Goal: Task Accomplishment & Management: Complete application form

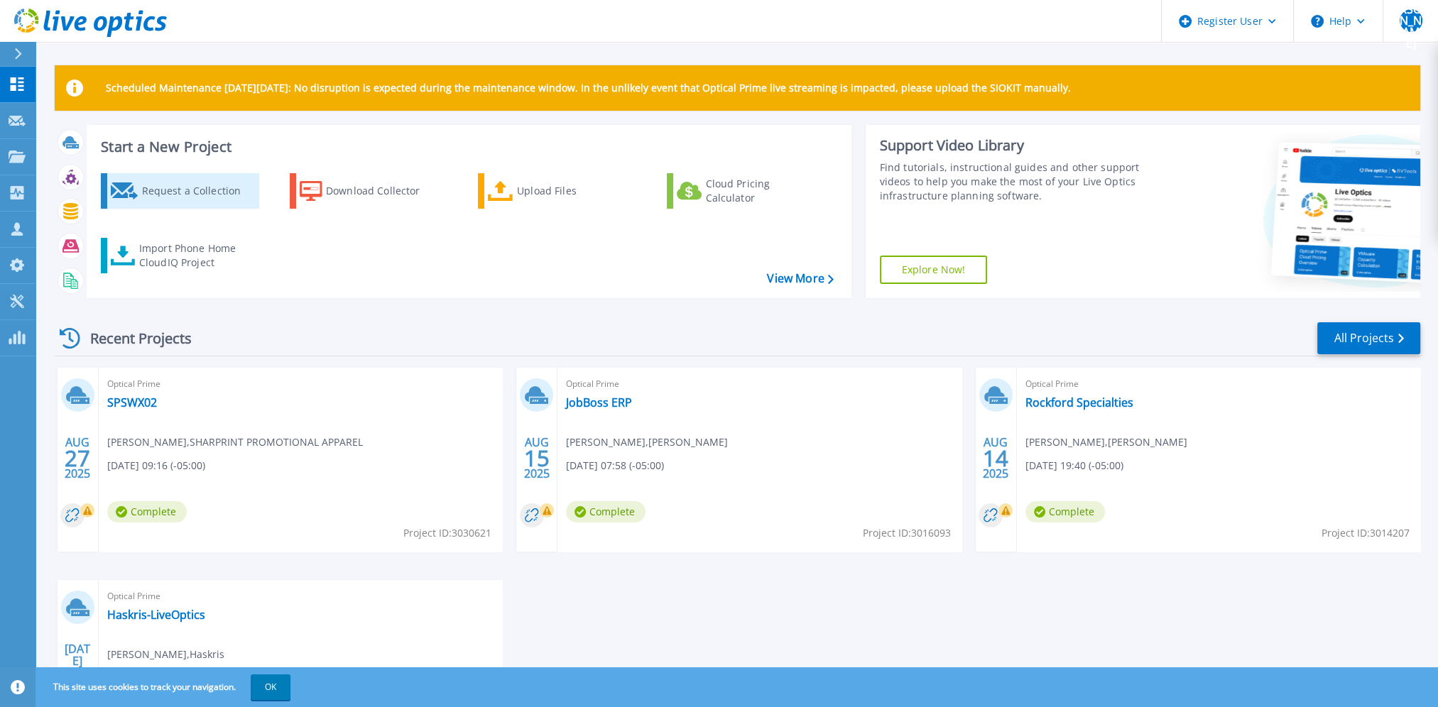
click at [185, 189] on div "Request a Collection" at bounding box center [198, 191] width 114 height 28
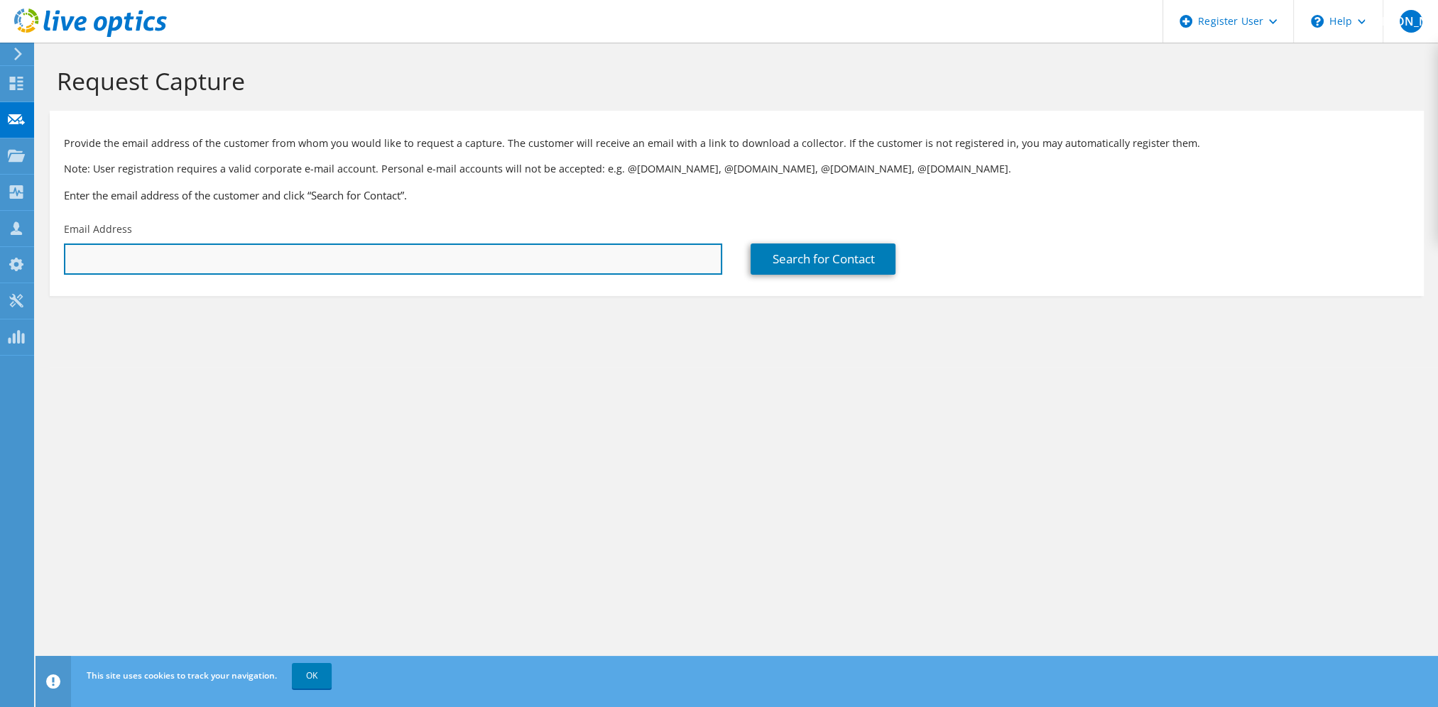
click at [372, 261] on input "text" at bounding box center [393, 259] width 658 height 31
paste input "jan@urhiro.com"
type input "jan@urhiro.com"
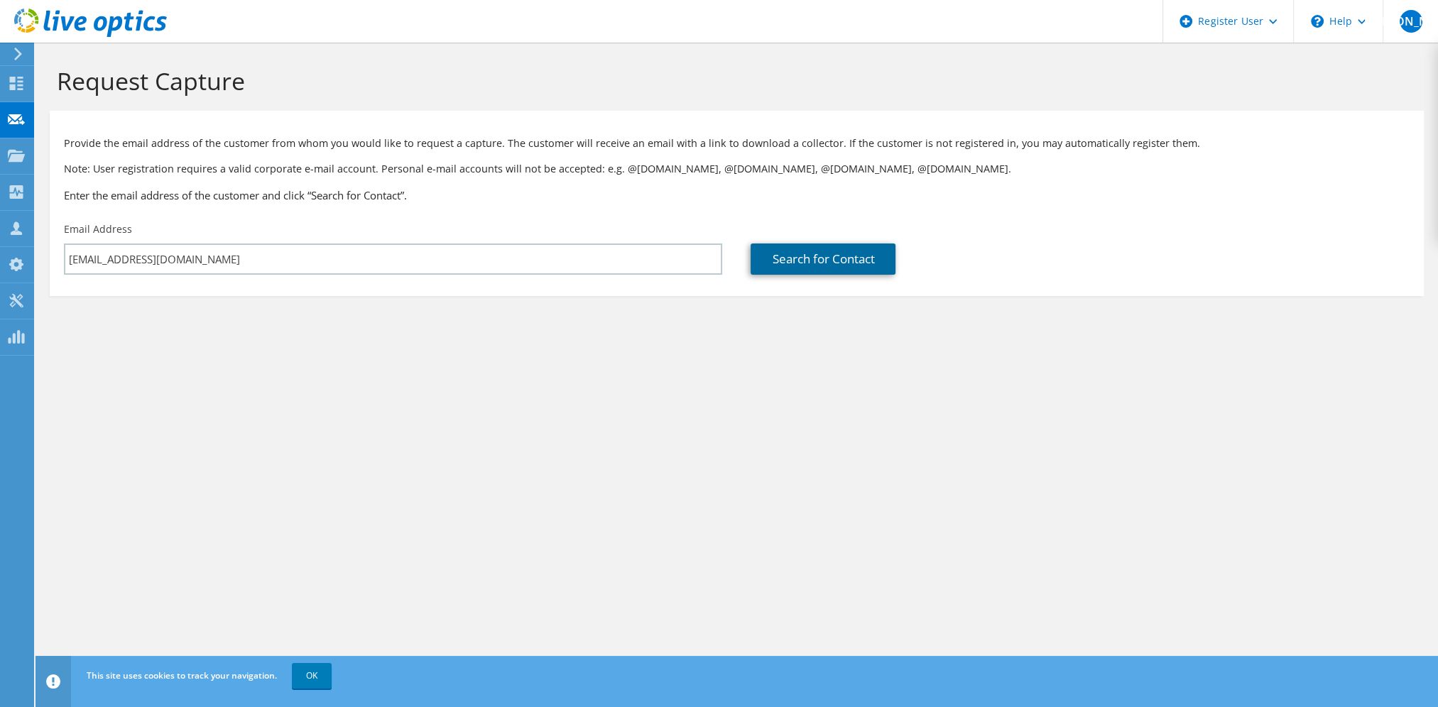
click at [796, 263] on link "Search for Contact" at bounding box center [823, 259] width 145 height 31
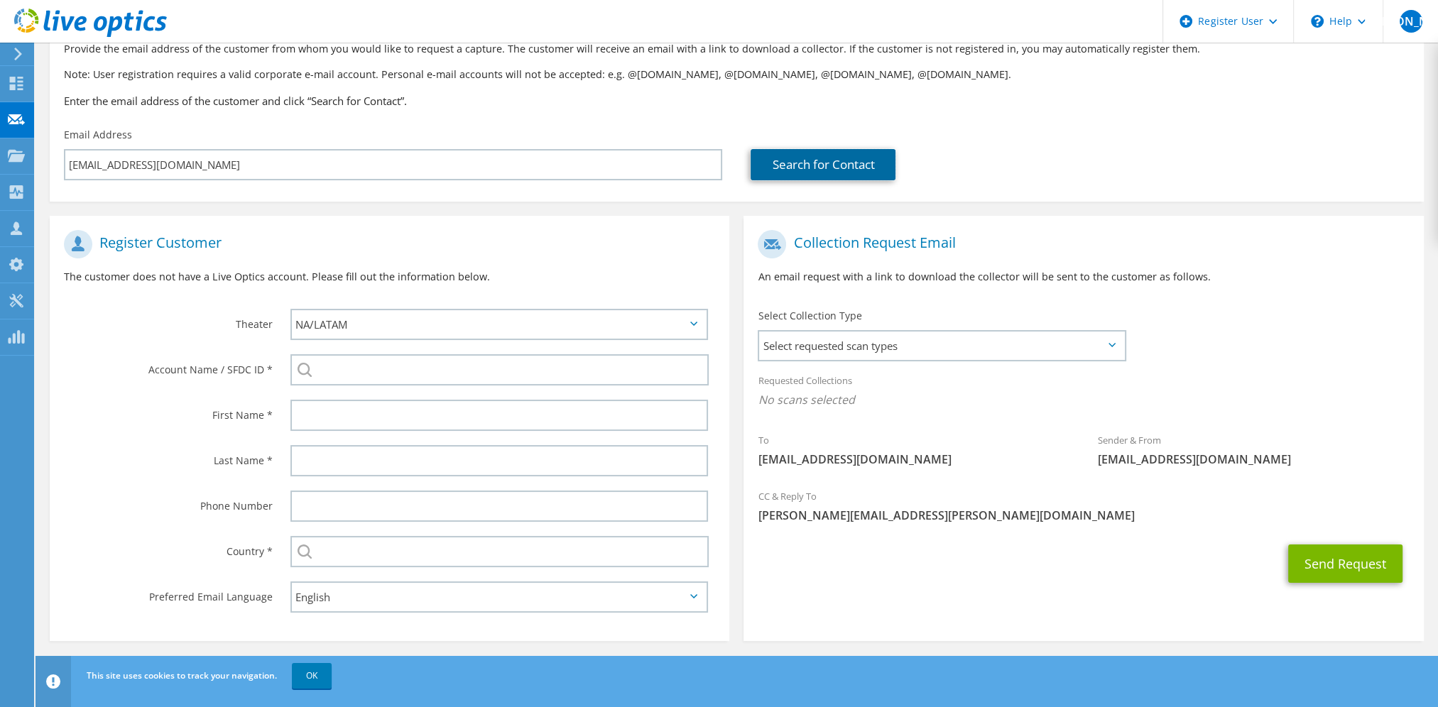
scroll to position [95, 0]
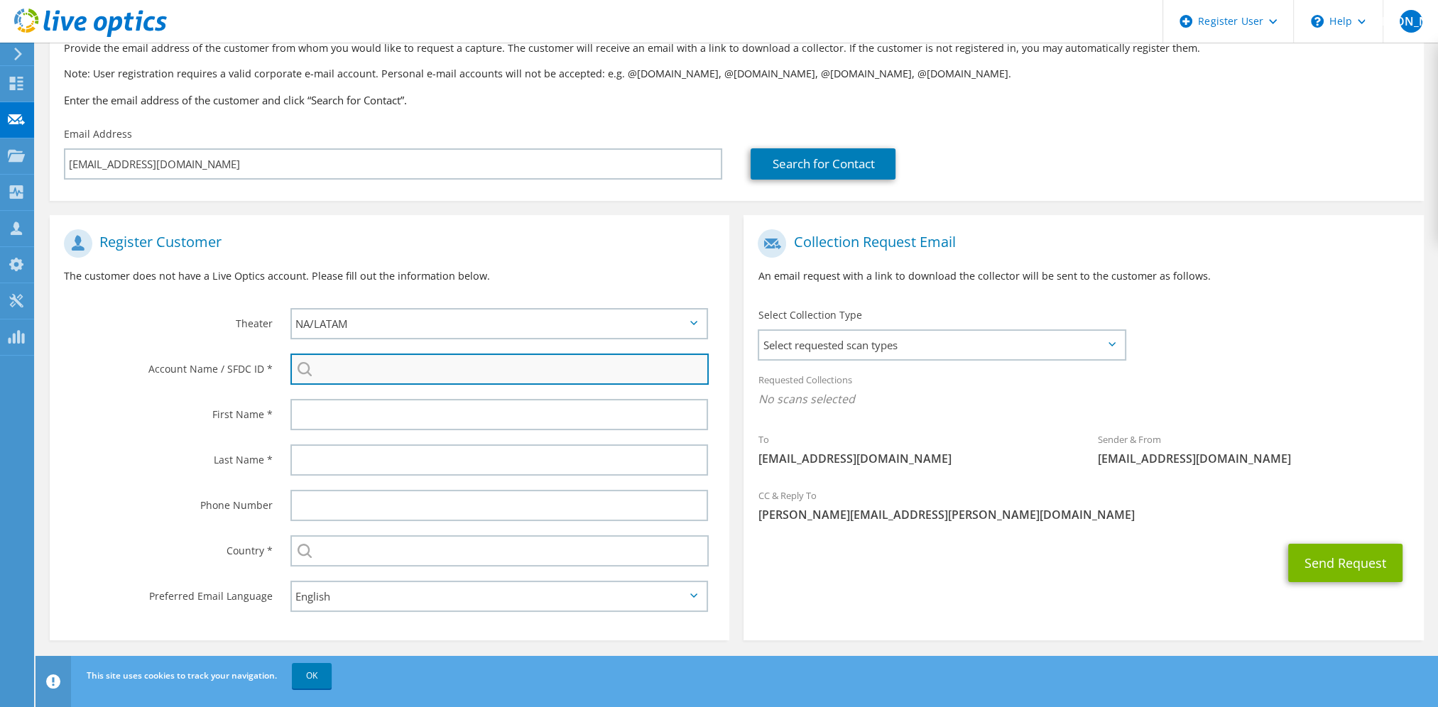
click at [366, 371] on input "search" at bounding box center [499, 369] width 418 height 31
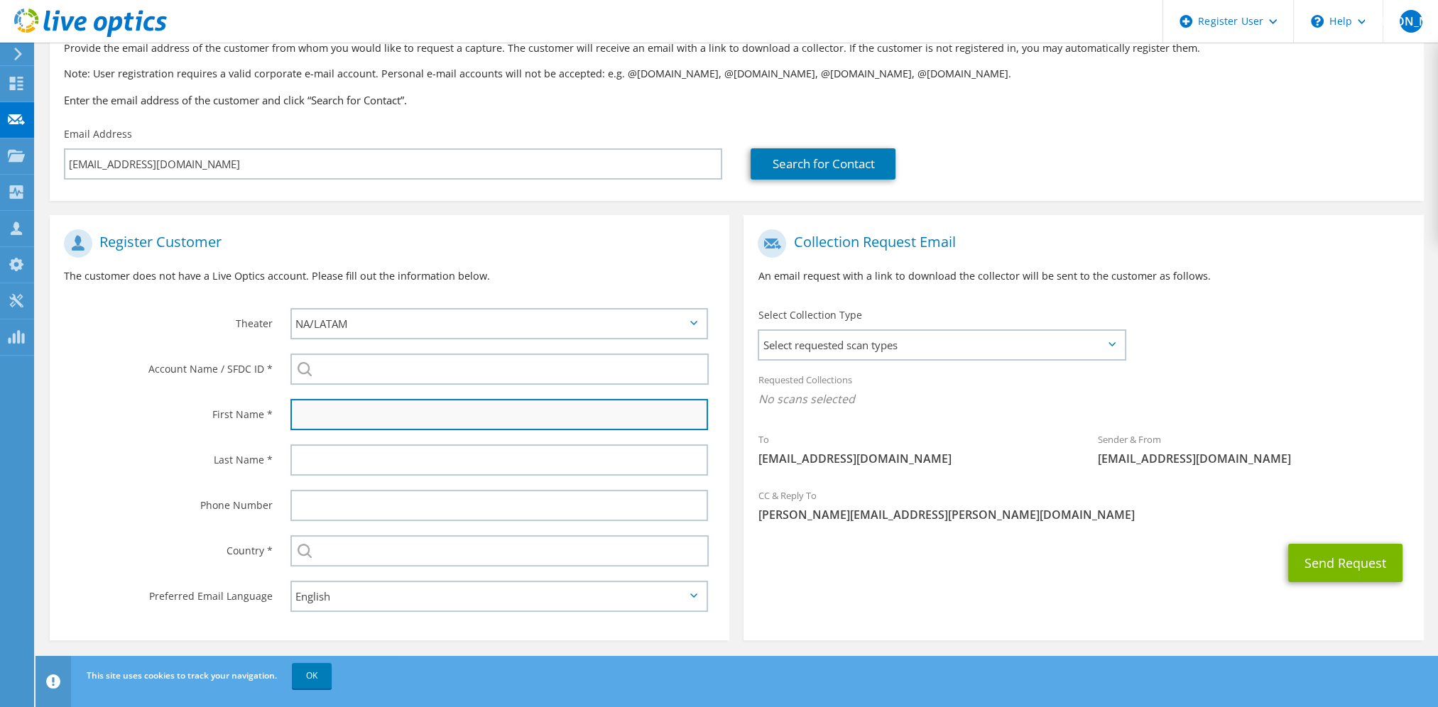
click at [334, 418] on input "text" at bounding box center [499, 414] width 418 height 31
type input "Jan"
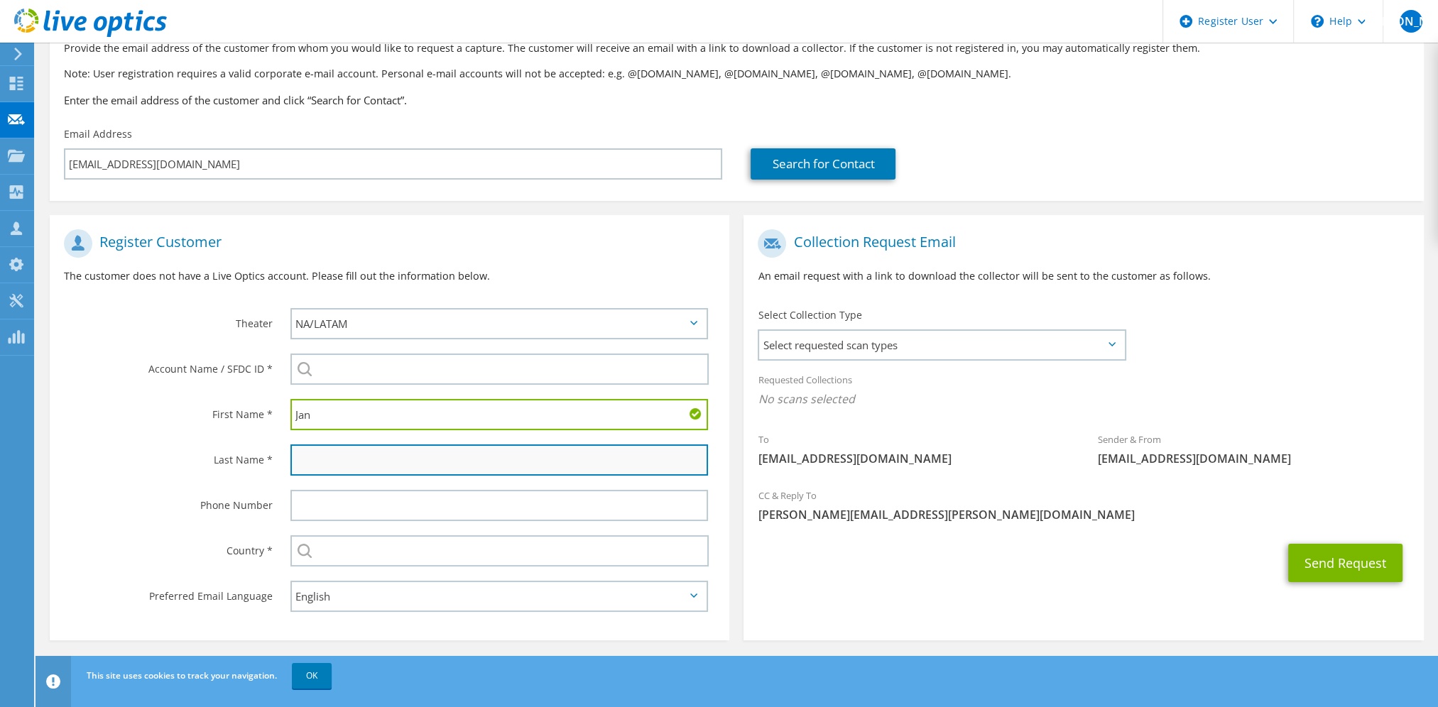
click at [329, 462] on input "text" at bounding box center [499, 460] width 418 height 31
type input "Gorospe"
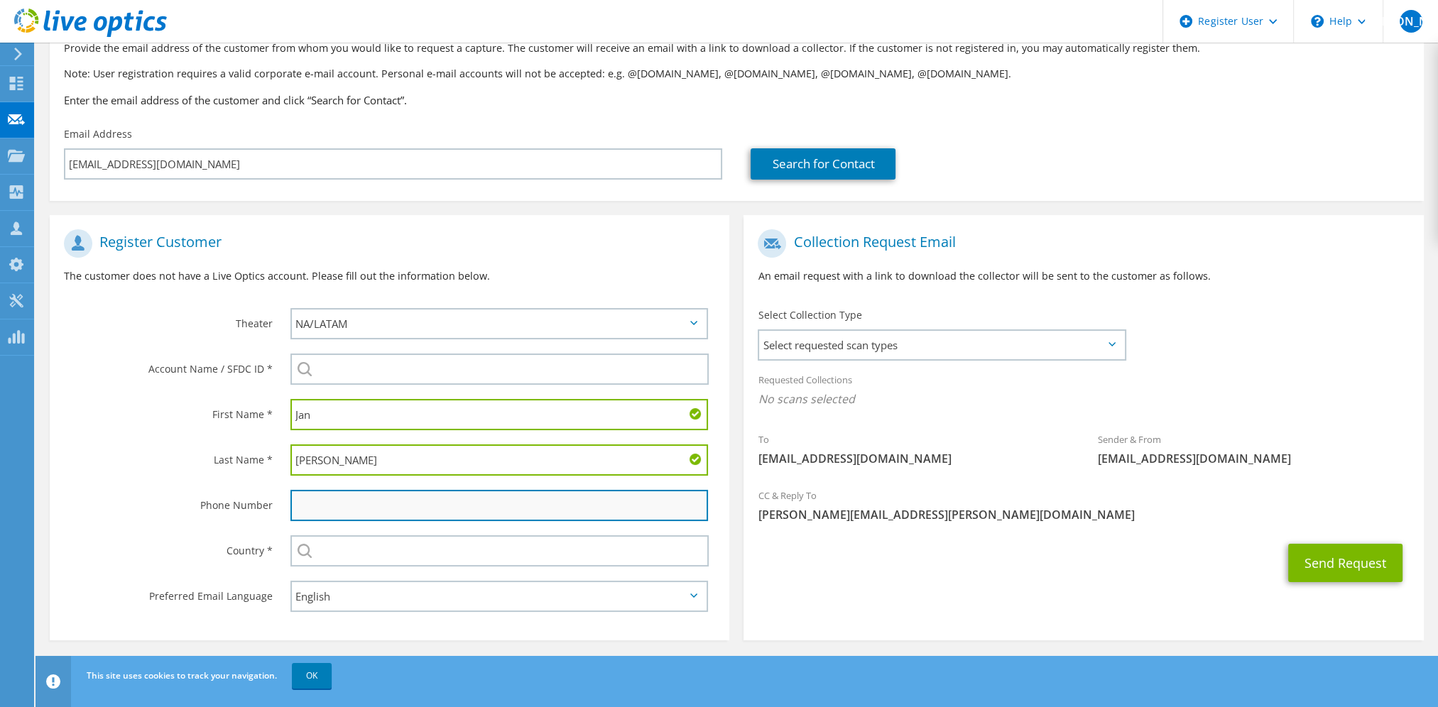
click at [322, 490] on input "text" at bounding box center [499, 505] width 418 height 31
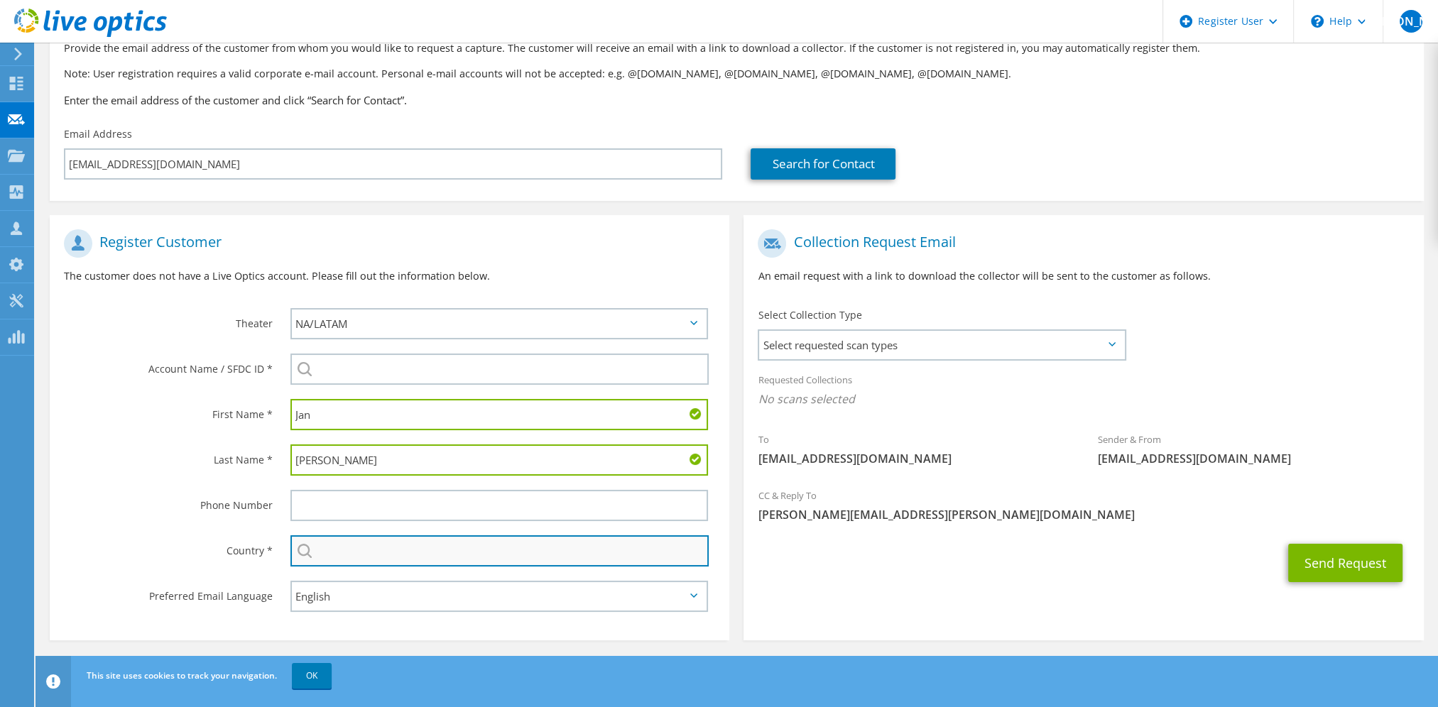
click at [366, 555] on input "text" at bounding box center [499, 550] width 418 height 31
type input "[GEOGRAPHIC_DATA]"
type input "2546441492"
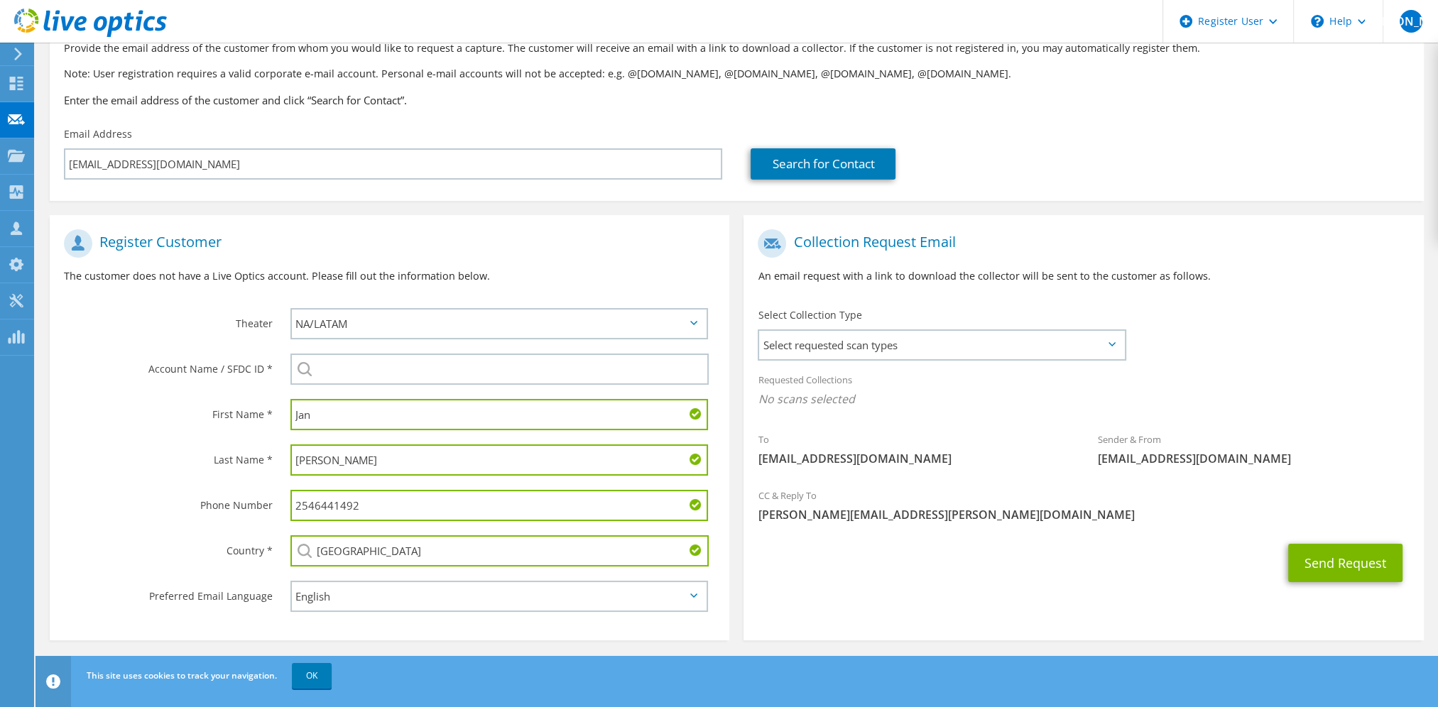
click at [138, 509] on label "Phone Number" at bounding box center [168, 501] width 209 height 23
click at [371, 370] on input "search" at bounding box center [499, 369] width 418 height 31
click at [988, 356] on span "Select requested scan types" at bounding box center [941, 345] width 364 height 28
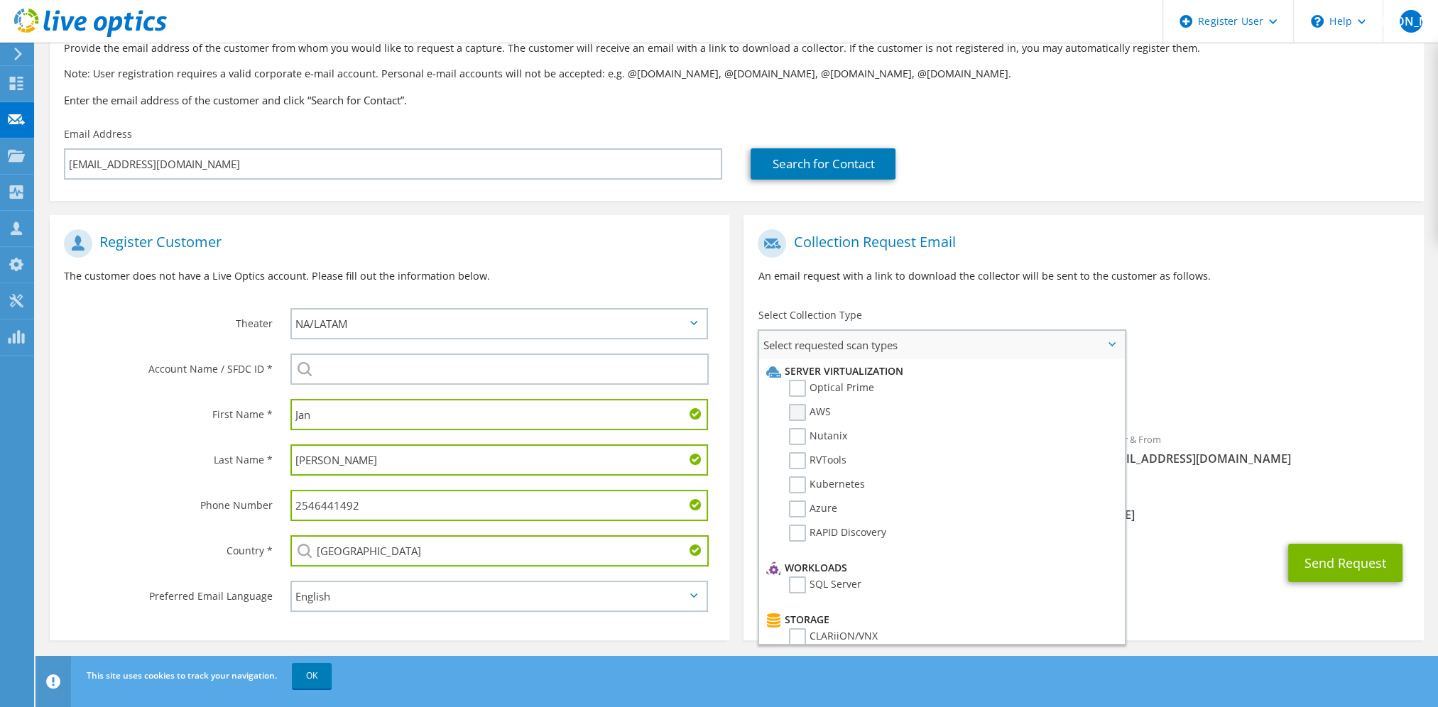
click at [797, 412] on label "AWS" at bounding box center [810, 412] width 42 height 17
click at [0, 0] on input "AWS" at bounding box center [0, 0] width 0 height 0
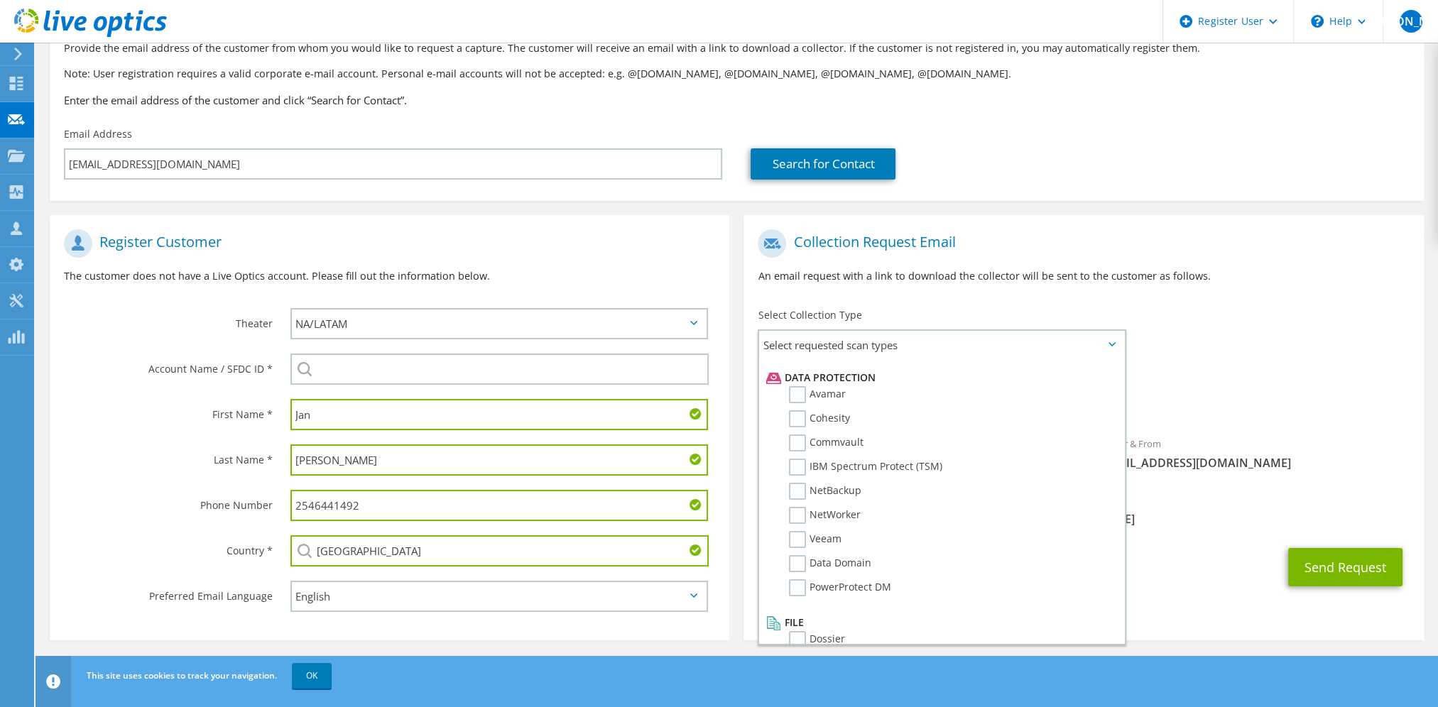
scroll to position [609, 0]
click at [1282, 624] on section "Collection Request Email An email request with a link to download the collector…" at bounding box center [1083, 427] width 680 height 425
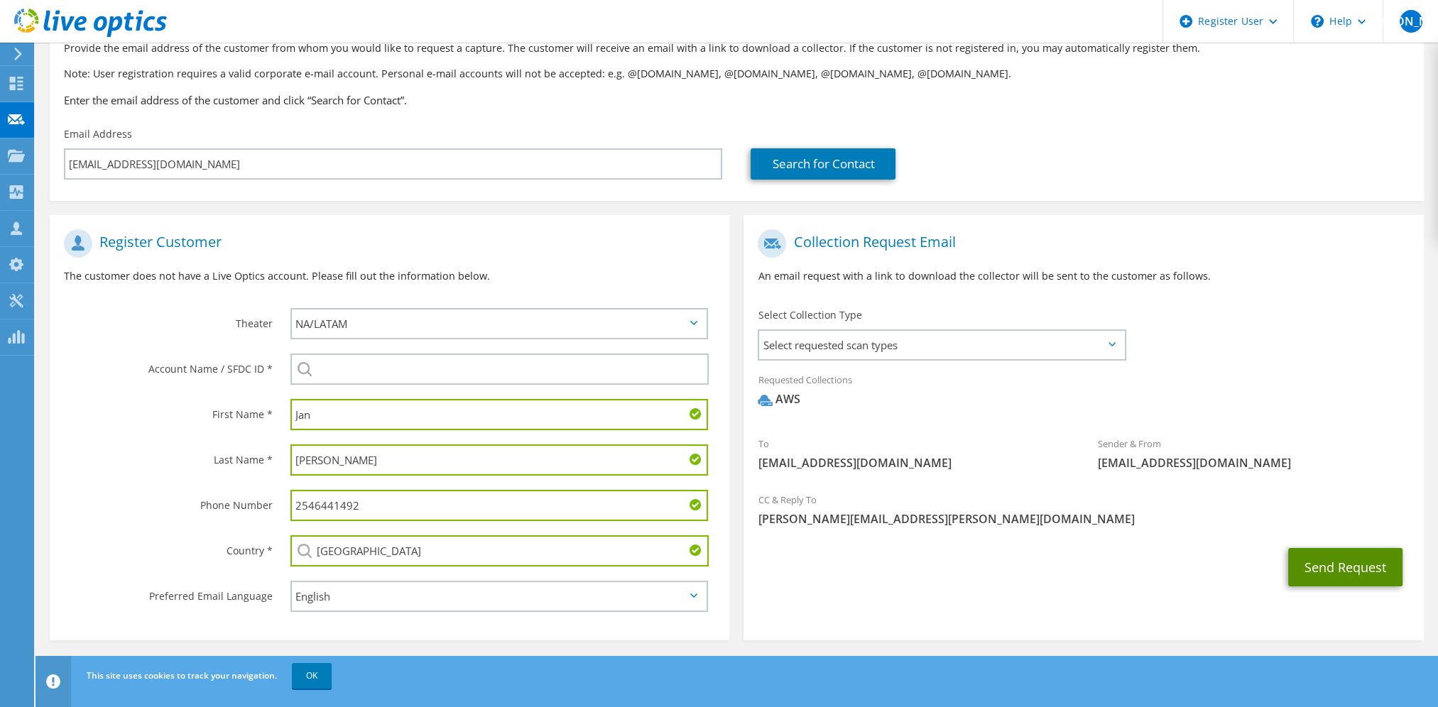
click at [1374, 565] on button "Send Request" at bounding box center [1345, 567] width 114 height 38
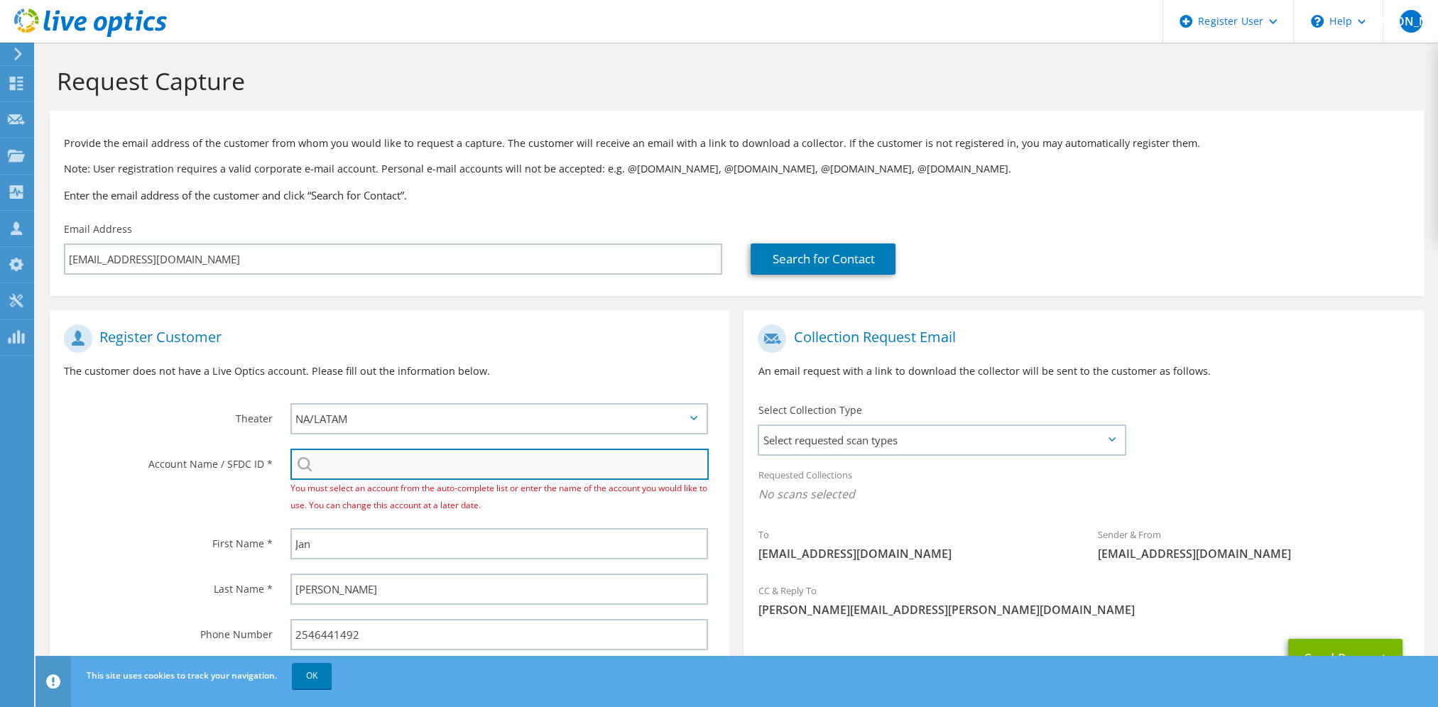
click at [413, 466] on input "search" at bounding box center [499, 464] width 418 height 31
click at [379, 464] on input "search" at bounding box center [499, 464] width 418 height 31
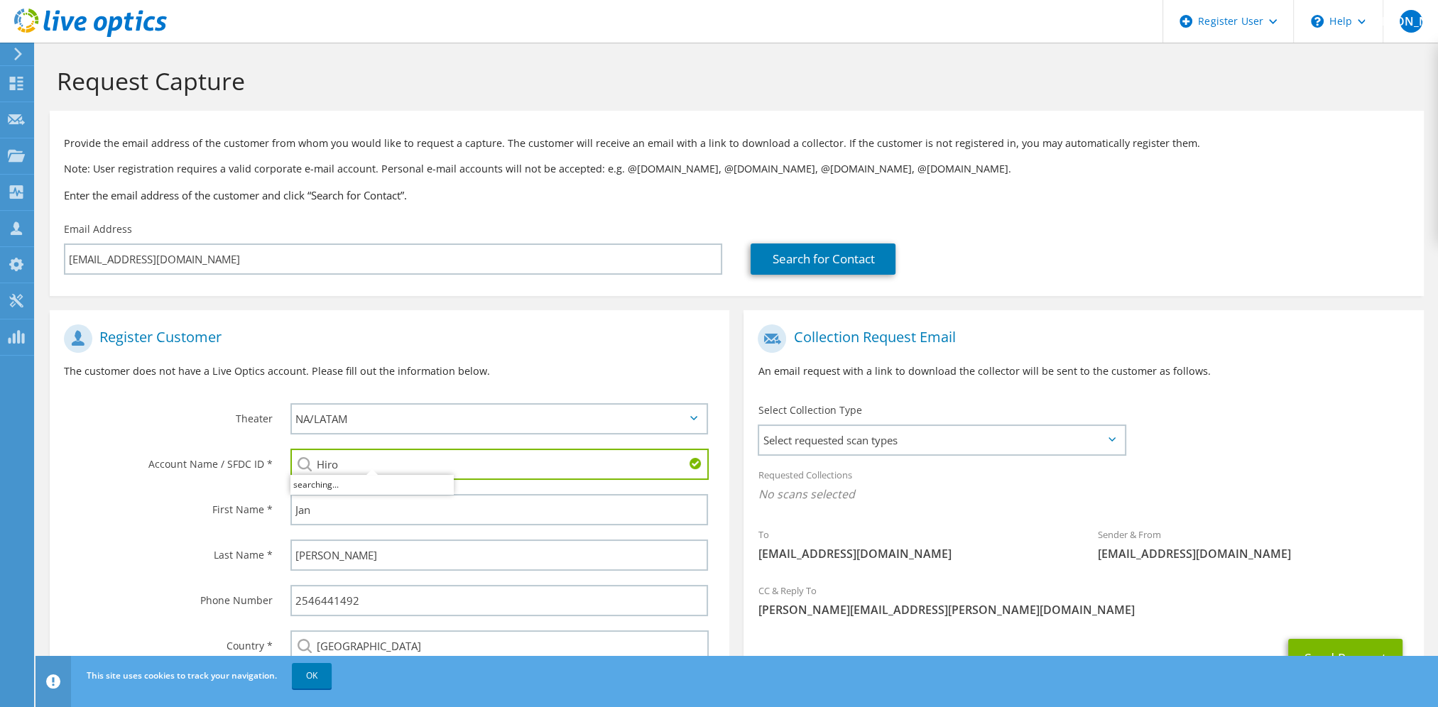
type input "Hiro"
click at [48, 525] on div "Register Customer The customer does not have a Live Optics account. Please fill…" at bounding box center [390, 522] width 694 height 425
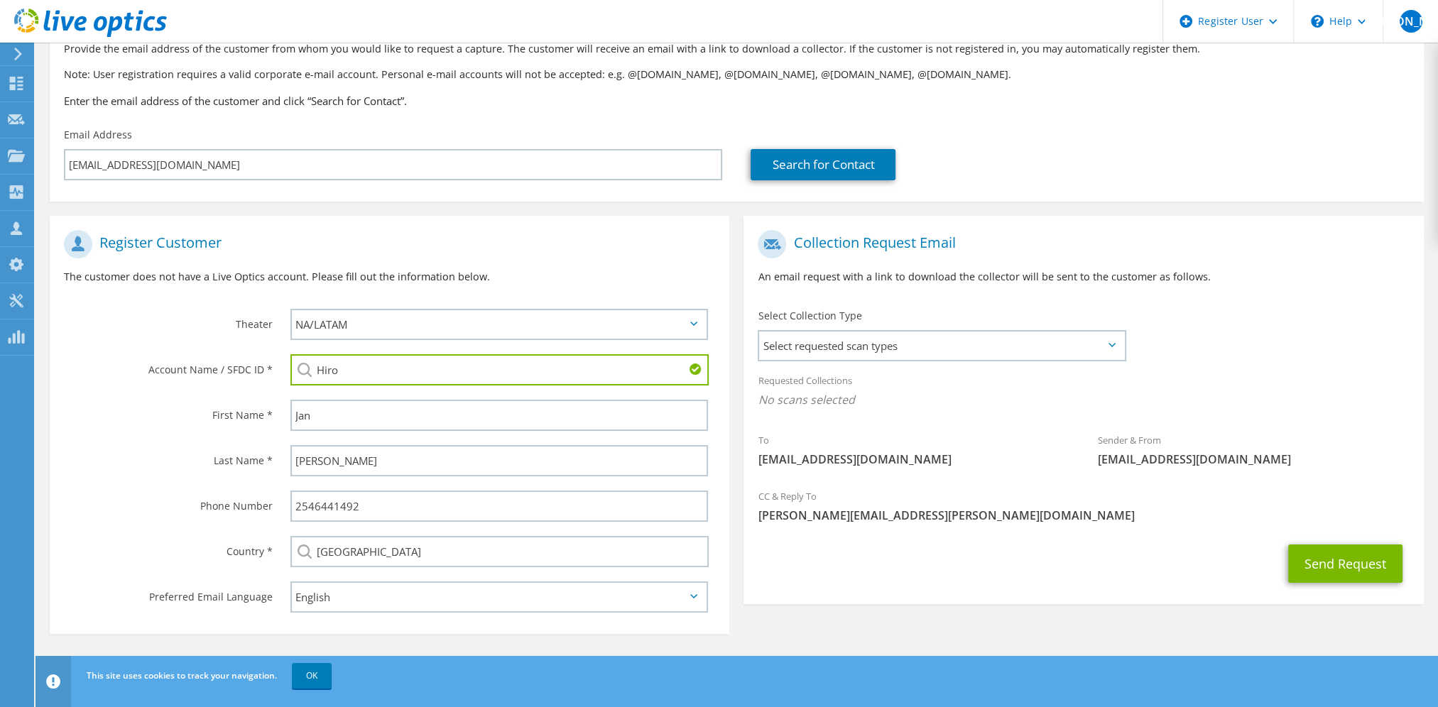
click at [409, 372] on input "Hiro" at bounding box center [499, 369] width 418 height 31
click at [1371, 560] on button "Send Request" at bounding box center [1345, 564] width 114 height 38
